Goal: Navigation & Orientation: Find specific page/section

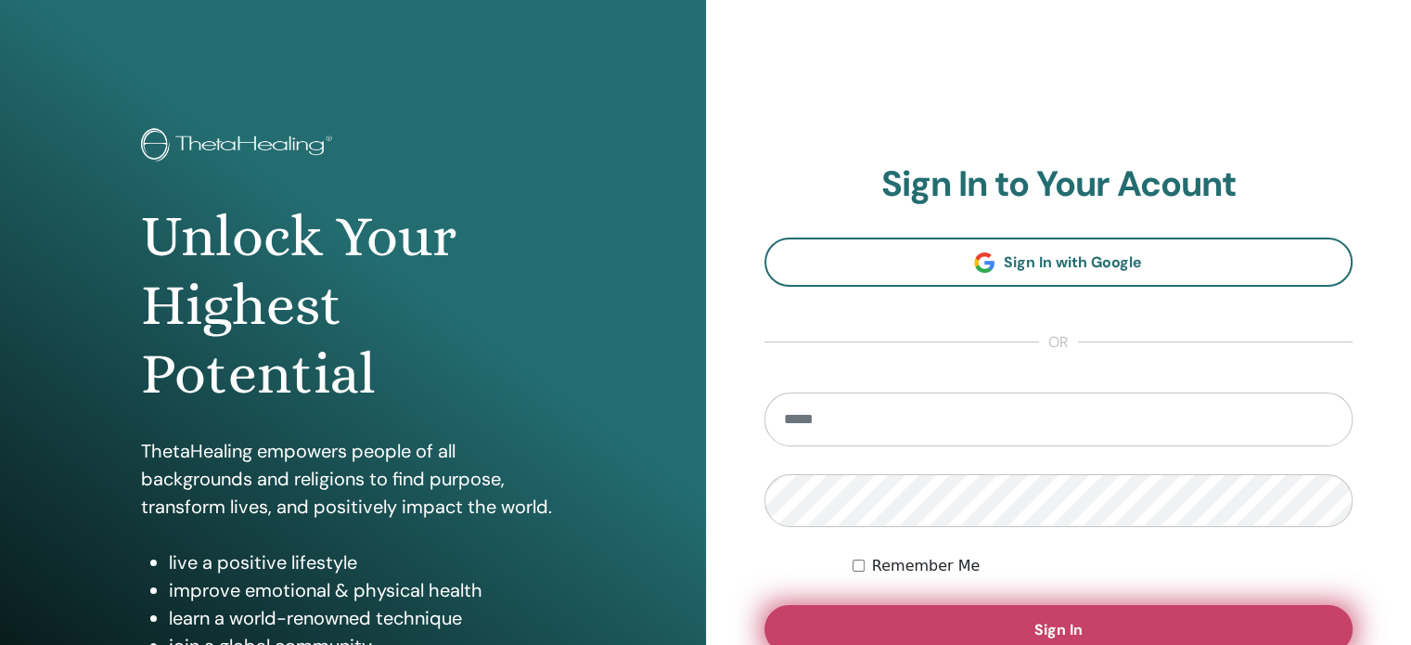
type input "**********"
click at [903, 616] on button "Sign In" at bounding box center [1058, 629] width 589 height 48
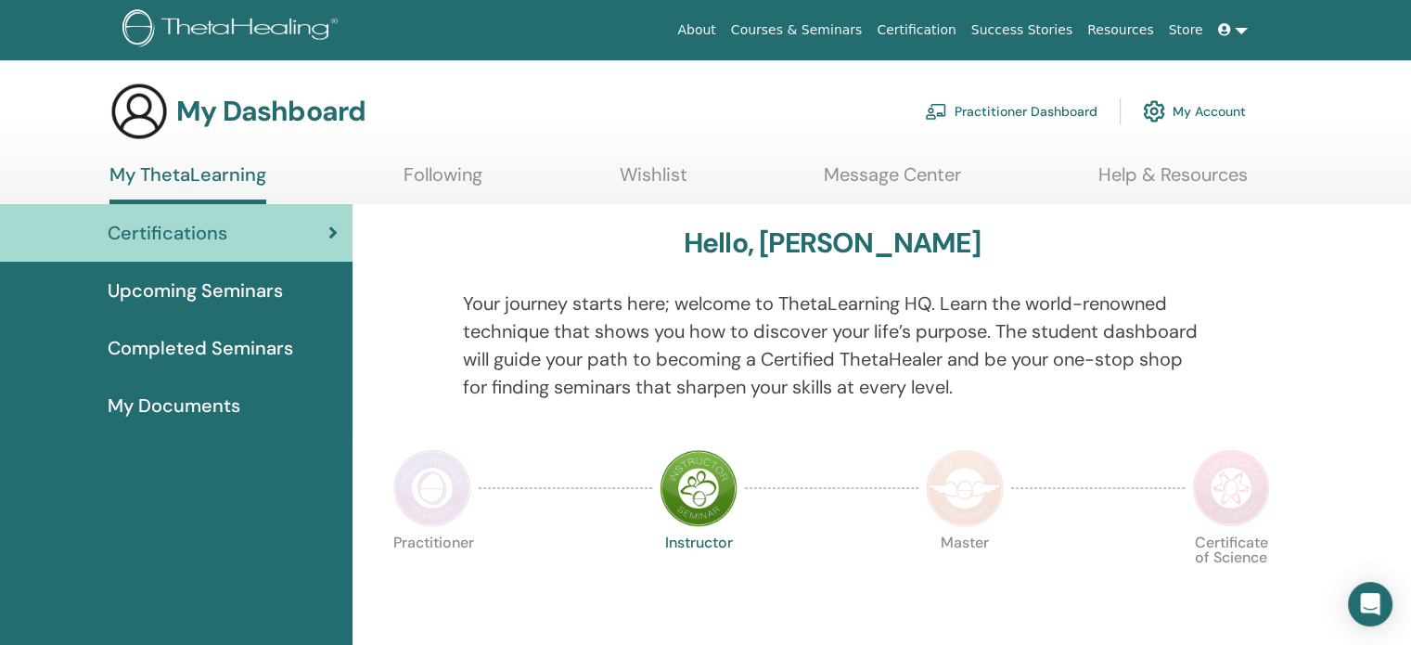
click at [237, 344] on span "Completed Seminars" at bounding box center [201, 348] width 186 height 28
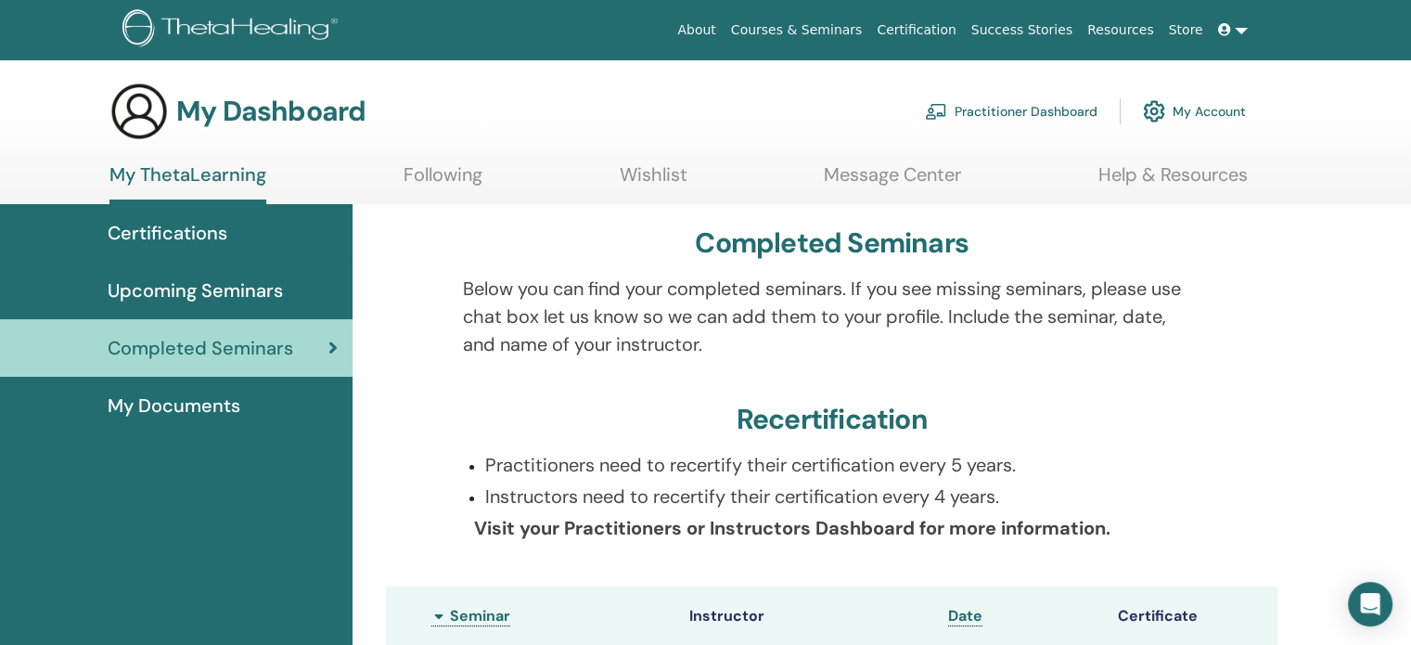
click at [853, 33] on link "Courses & Seminars" at bounding box center [797, 30] width 147 height 34
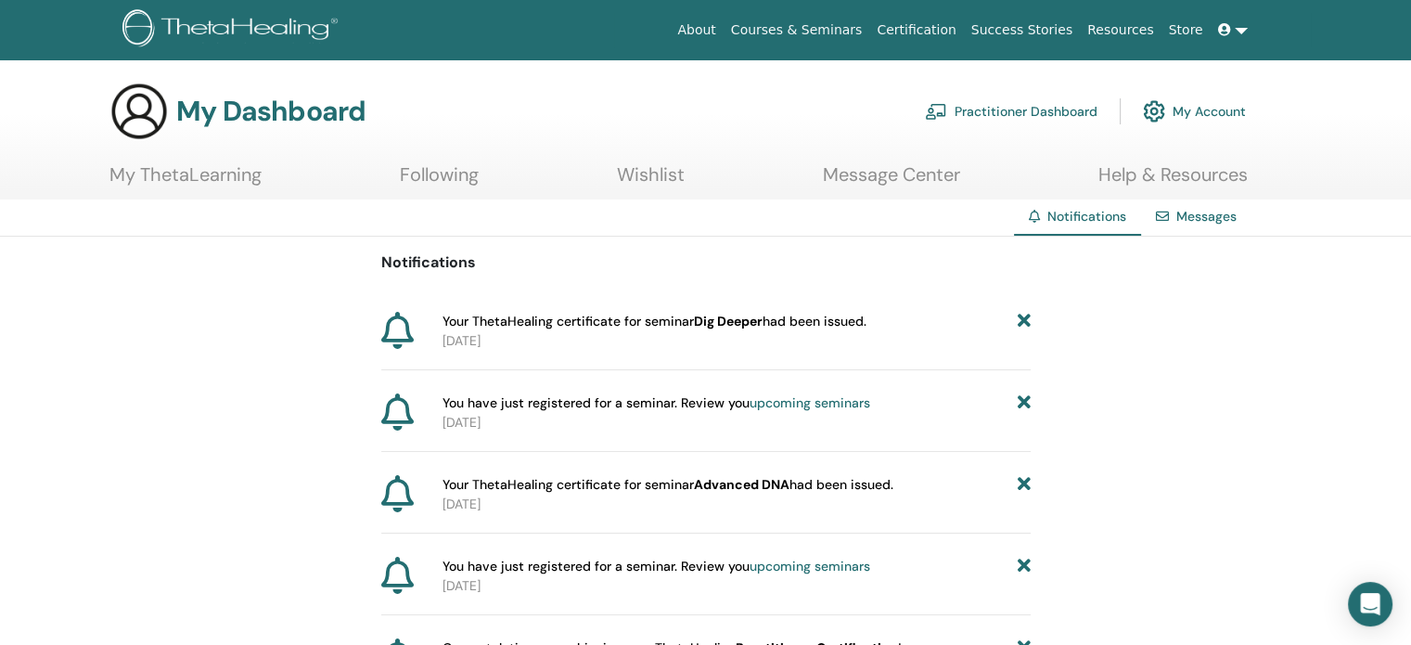
click at [839, 35] on link "Courses & Seminars" at bounding box center [797, 30] width 147 height 34
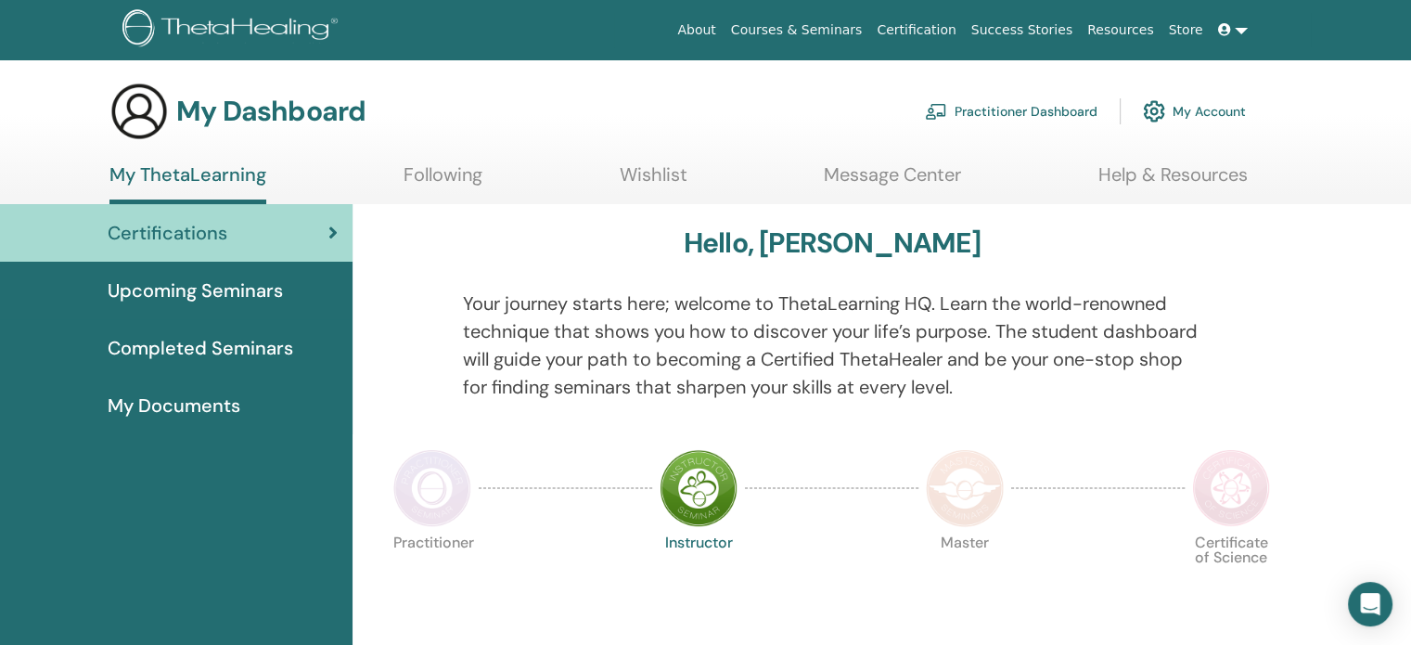
click at [1238, 34] on link at bounding box center [1233, 30] width 45 height 34
